Goal: Use online tool/utility: Use online tool/utility

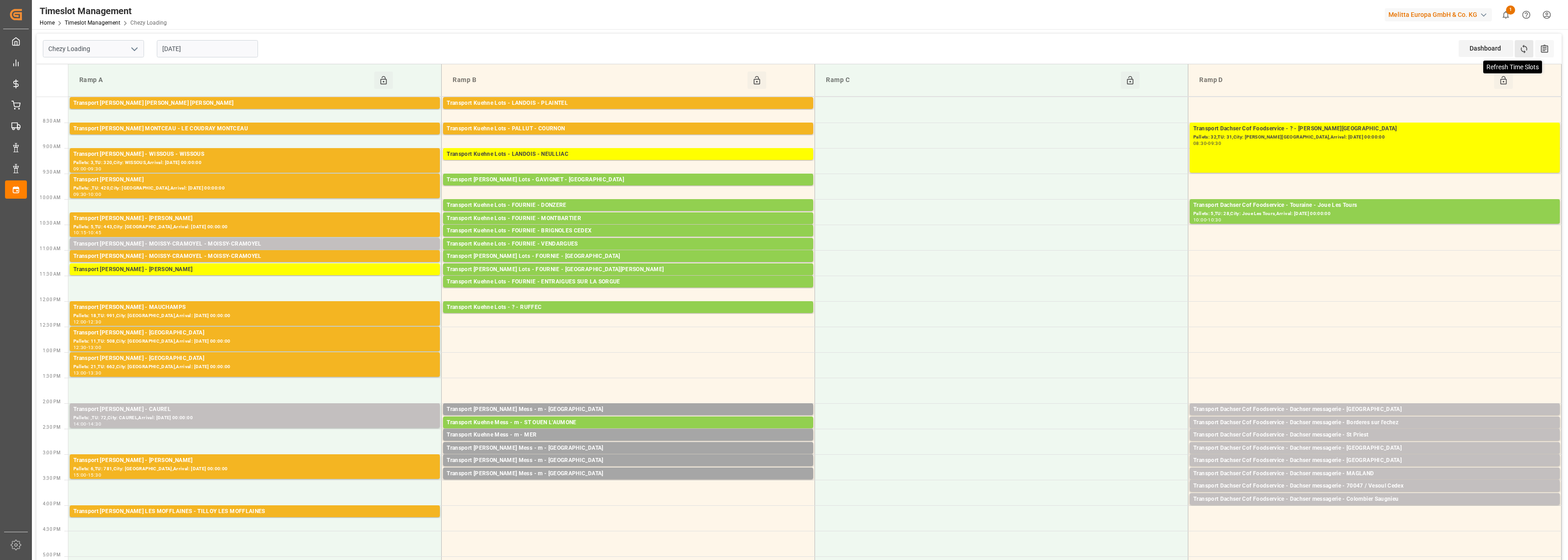
click at [1526, 47] on icon at bounding box center [1524, 49] width 6 height 9
